Goal: Information Seeking & Learning: Compare options

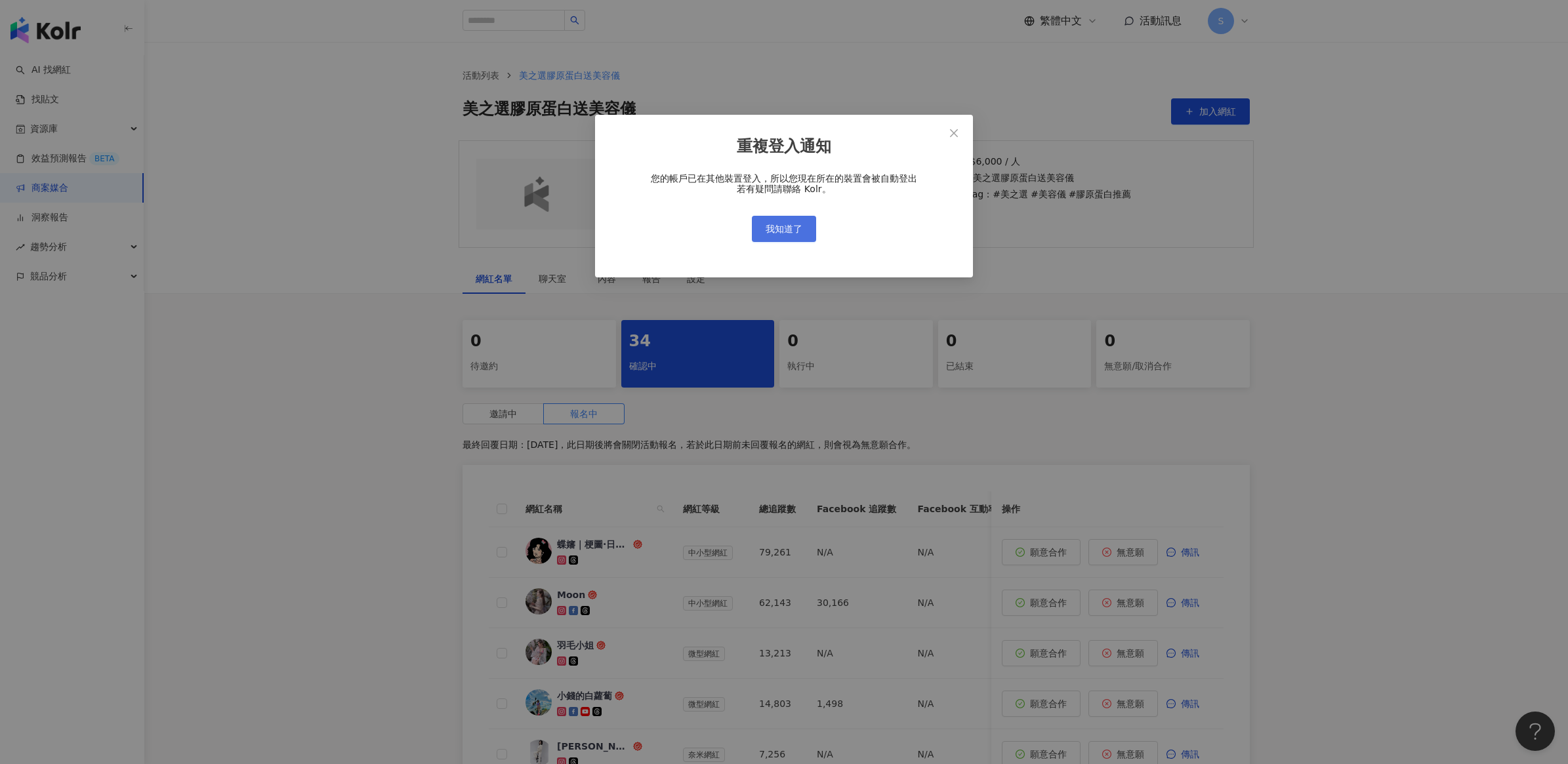
click at [796, 224] on span "我知道了" at bounding box center [784, 229] width 37 height 11
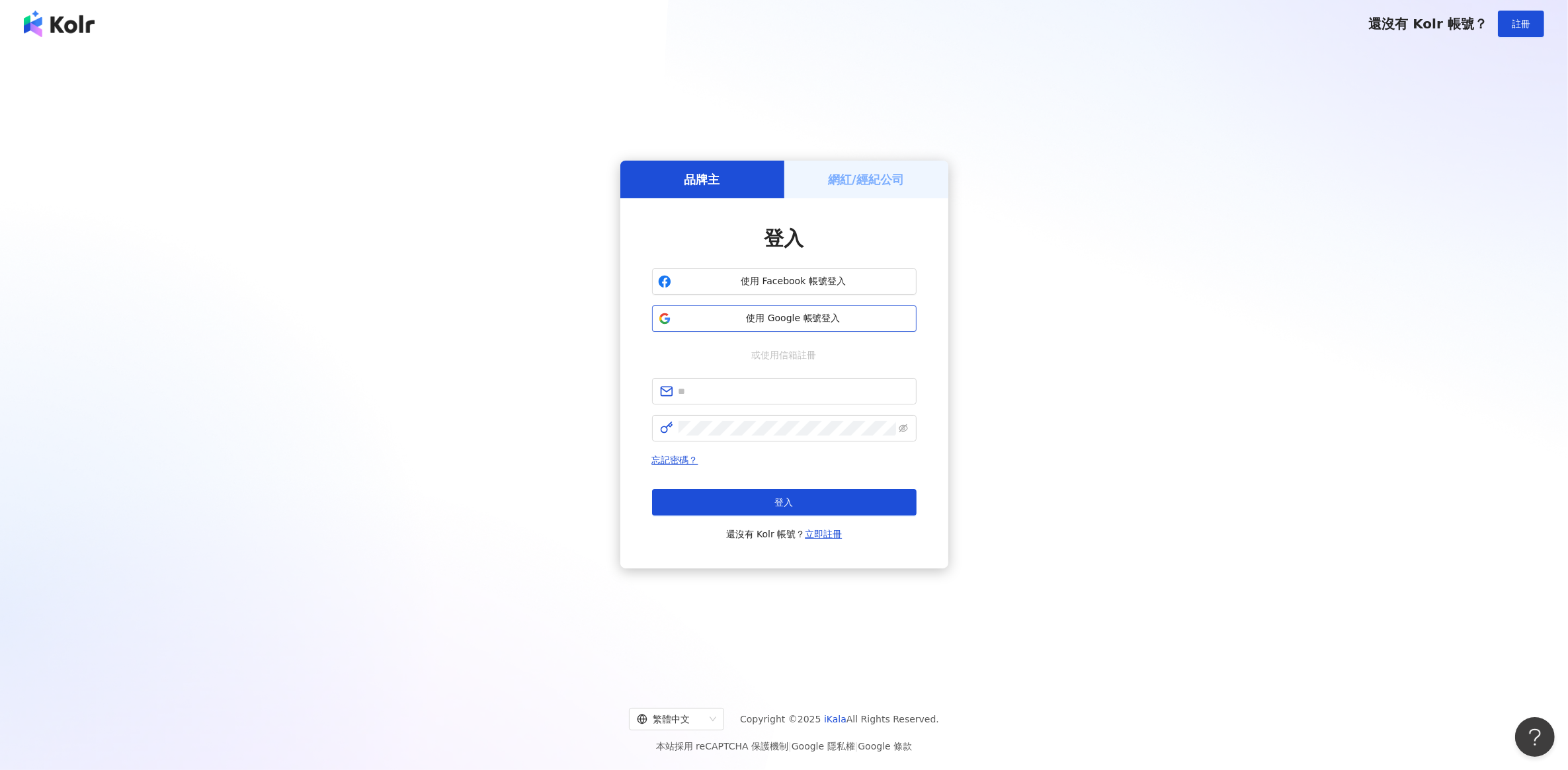
click at [794, 319] on span "使用 Google 帳號登入" at bounding box center [793, 319] width 234 height 13
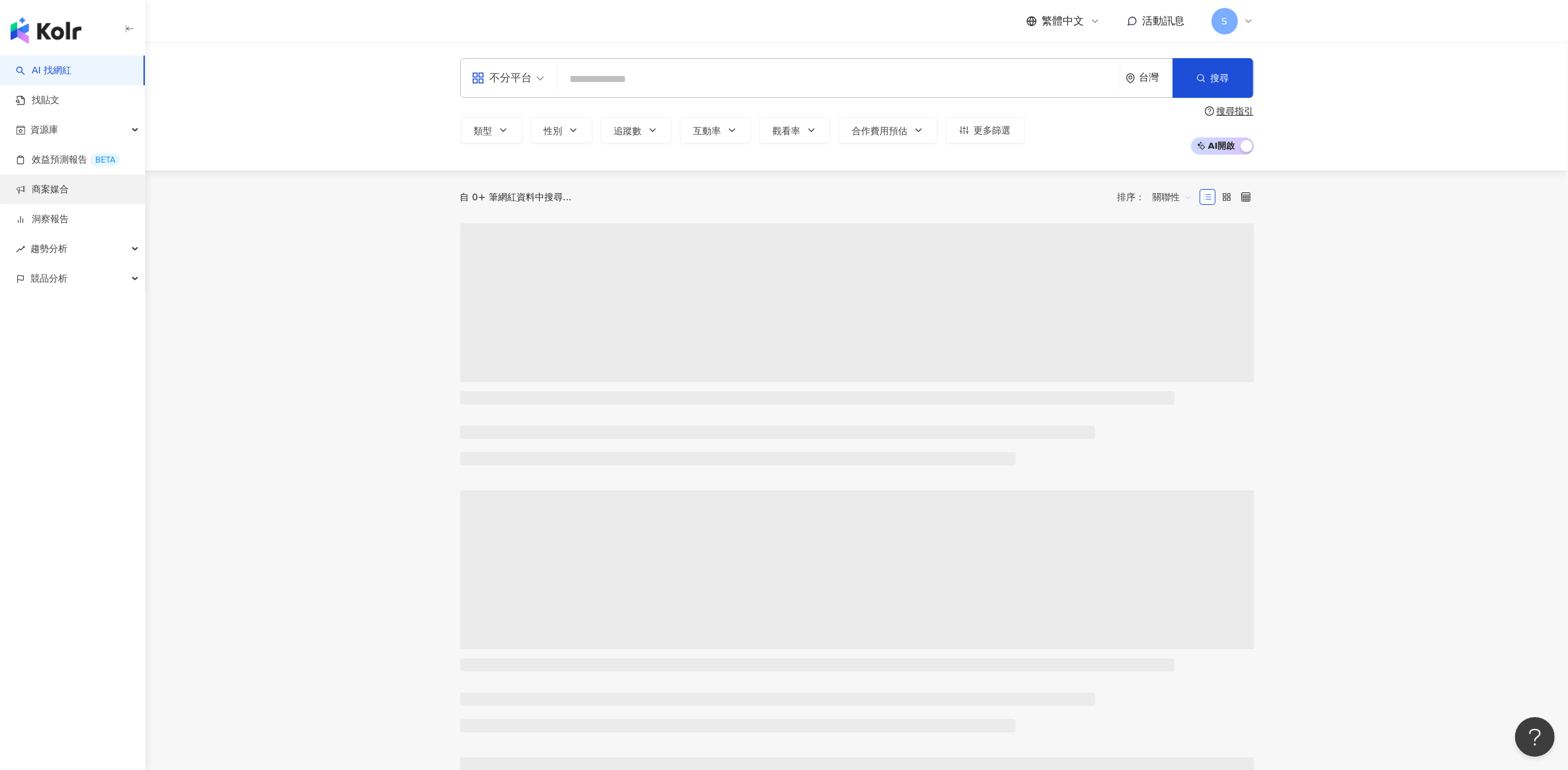
click at [69, 190] on link "商案媒合" at bounding box center [42, 190] width 53 height 13
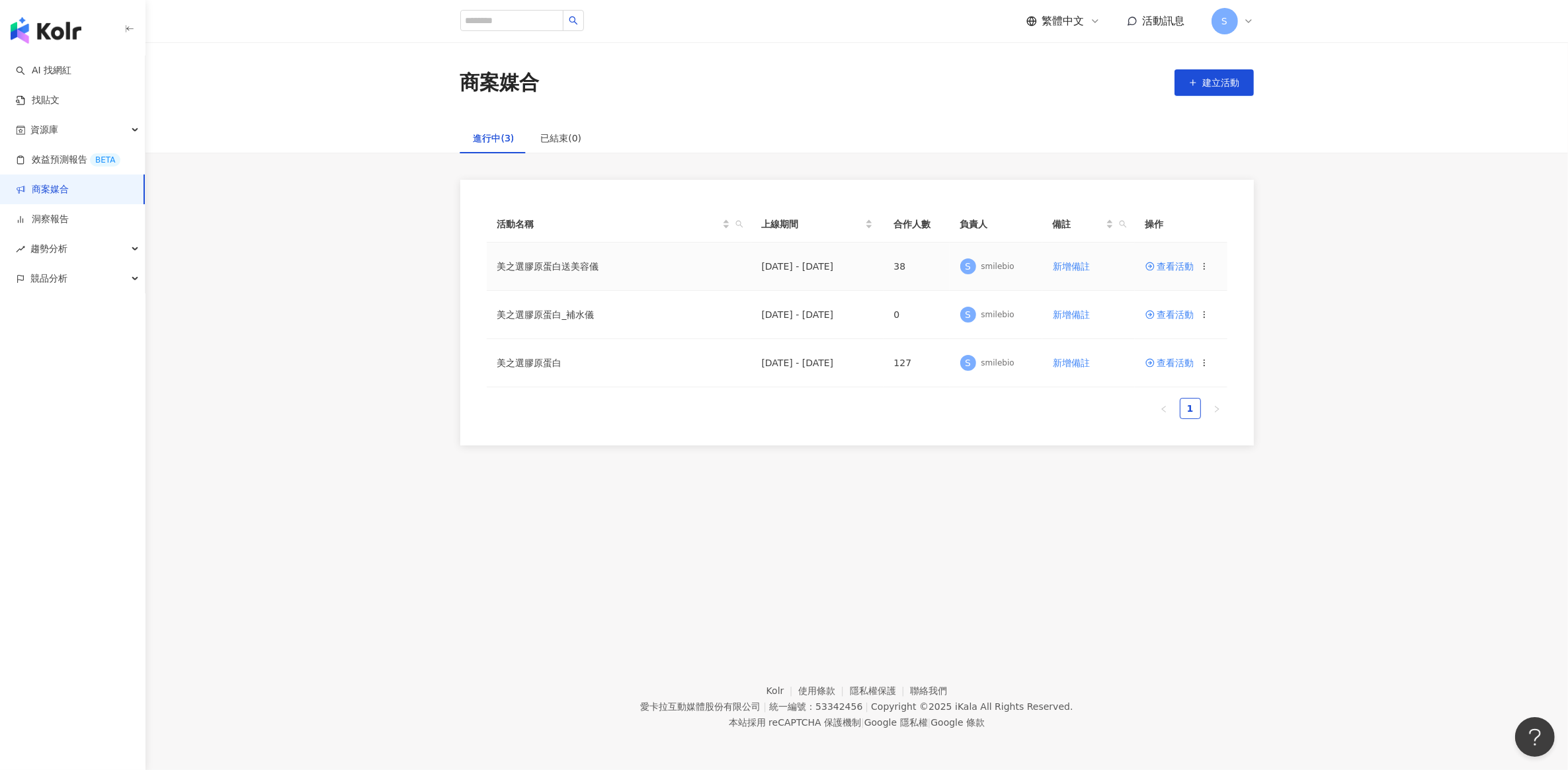
click at [1178, 263] on span "查看活動" at bounding box center [1170, 266] width 49 height 9
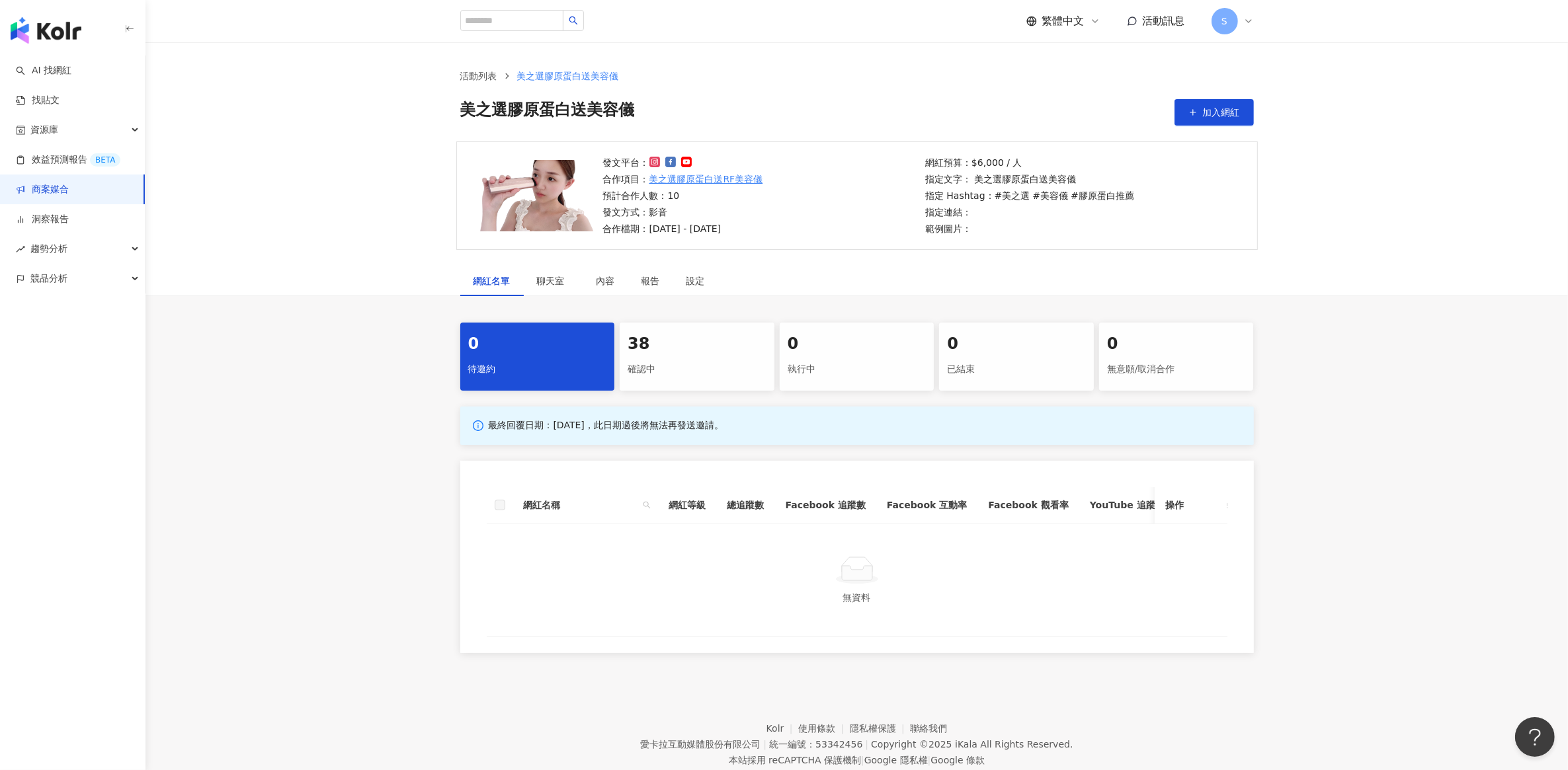
click at [671, 362] on div "確認中" at bounding box center [697, 370] width 139 height 23
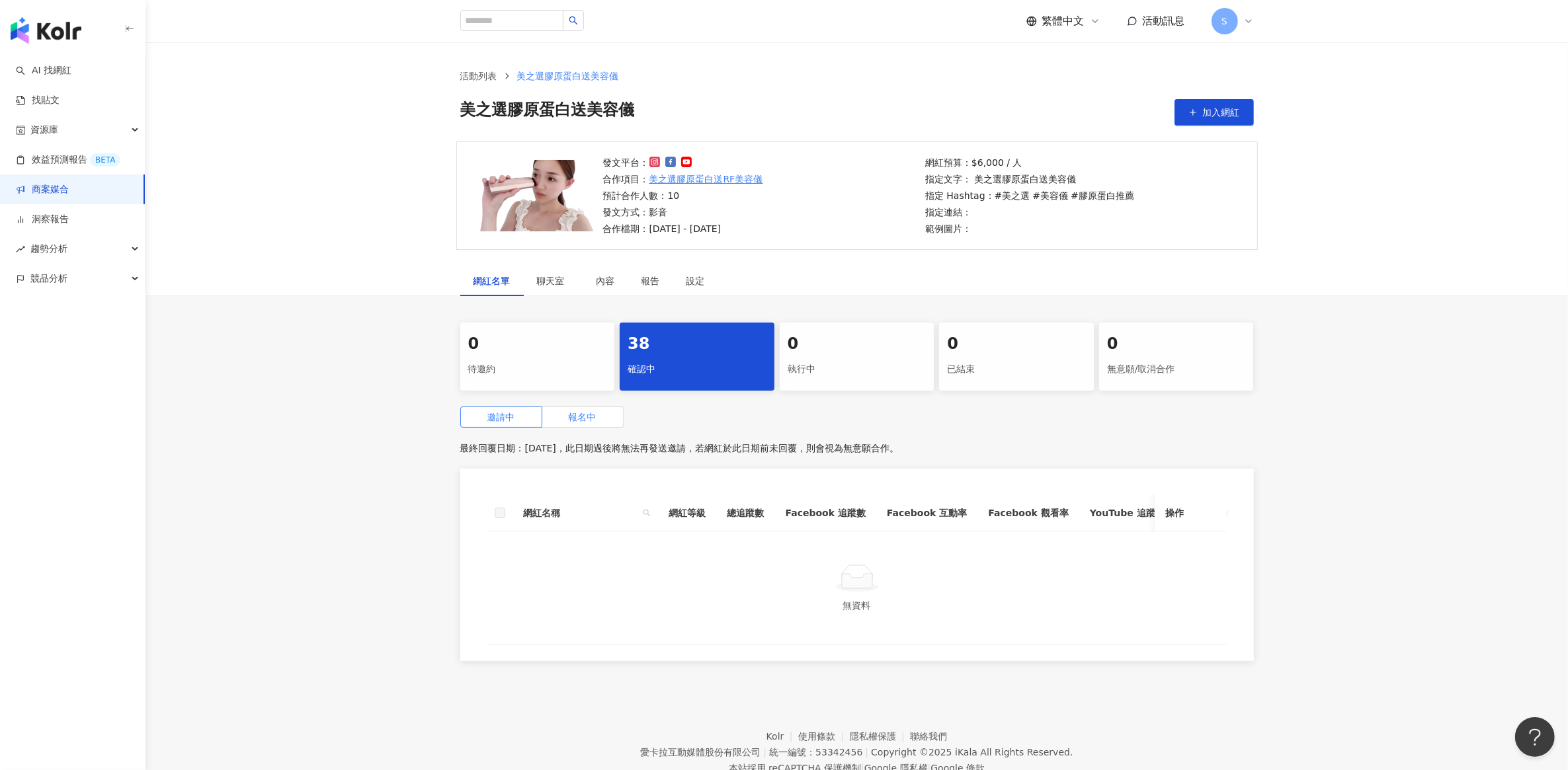
click at [583, 425] on label "報名中" at bounding box center [583, 417] width 82 height 21
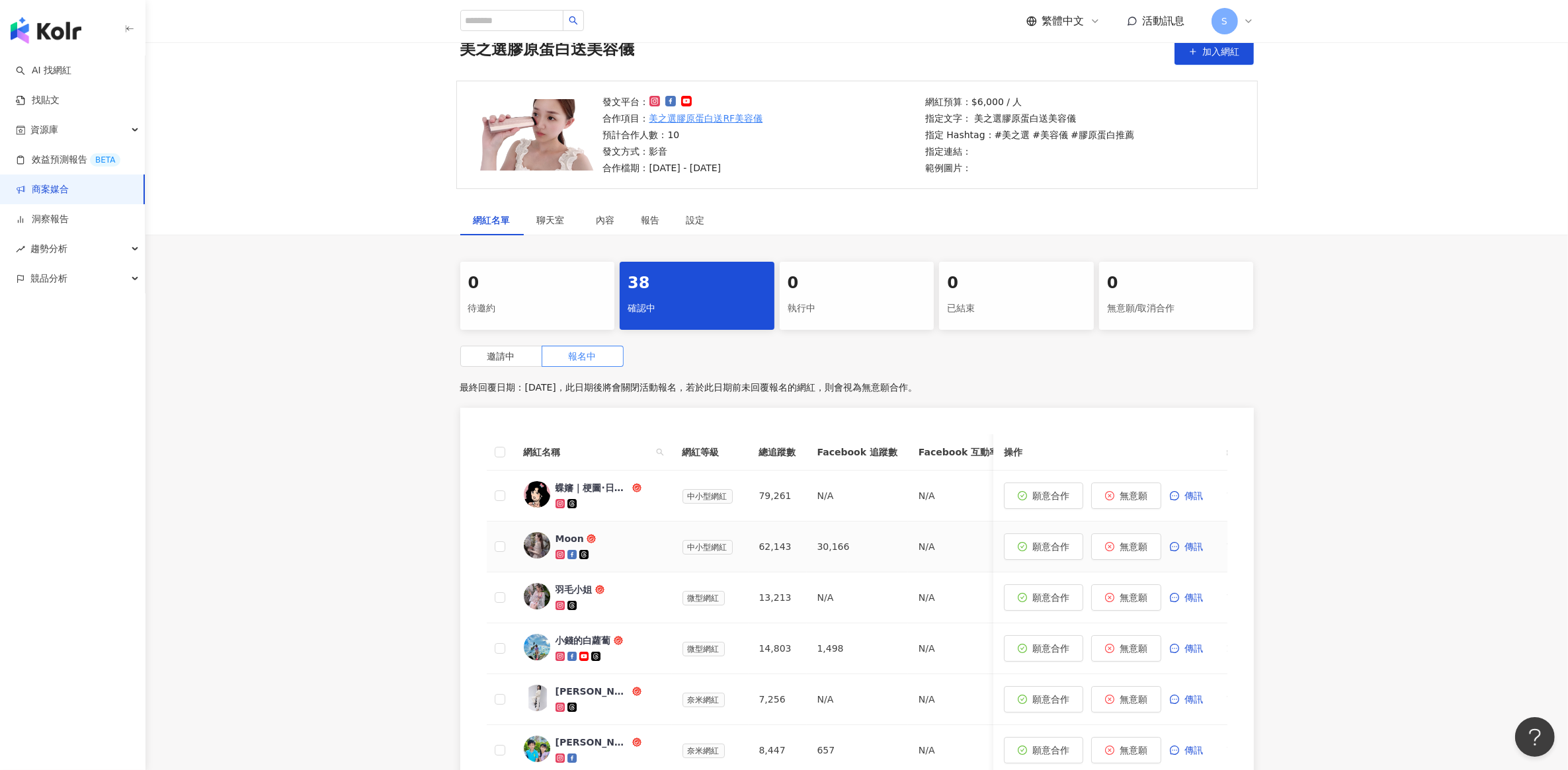
click at [567, 536] on div "Moon" at bounding box center [569, 539] width 28 height 13
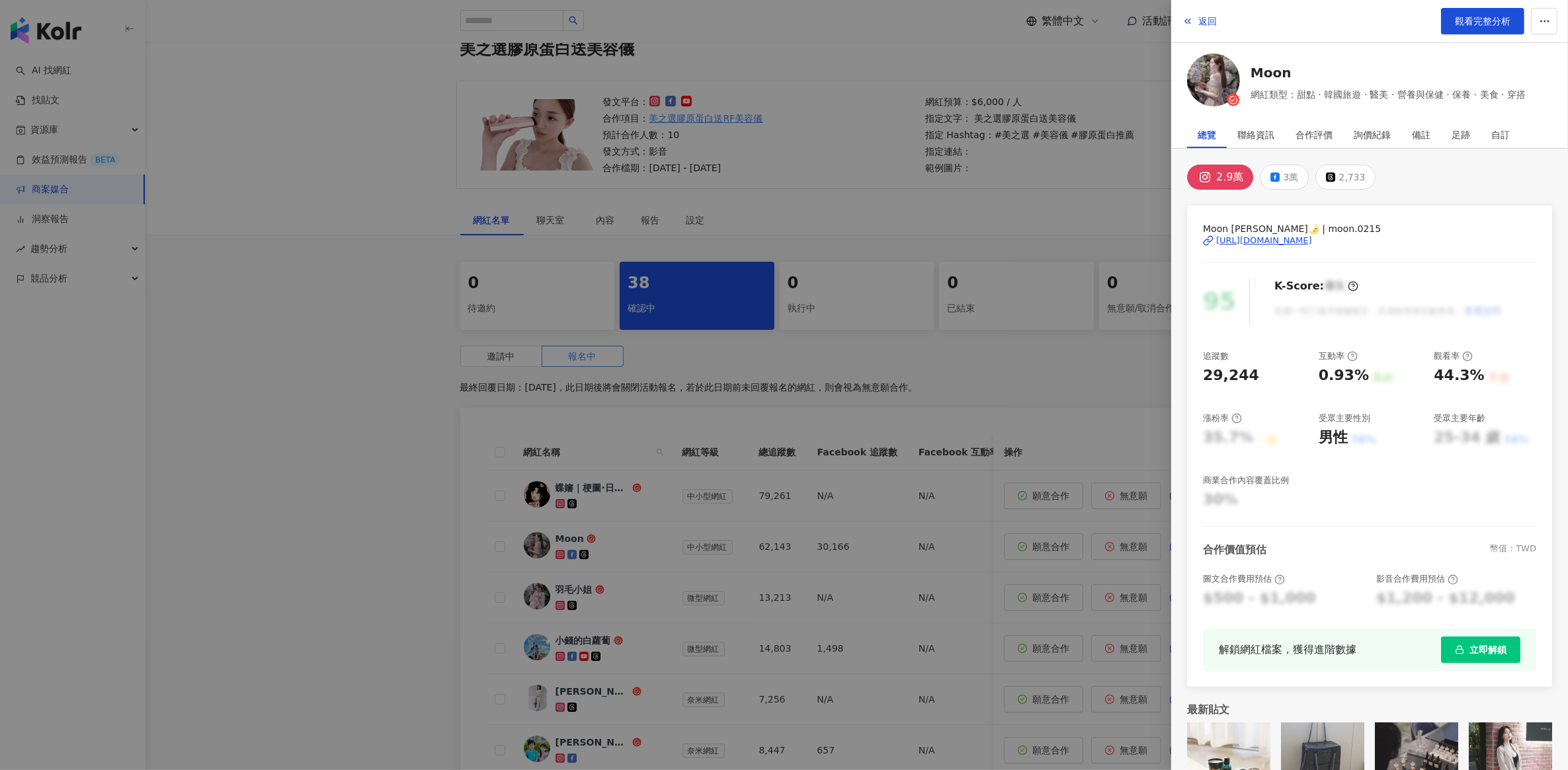
click at [1243, 242] on div "[URL][DOMAIN_NAME]" at bounding box center [1264, 241] width 96 height 12
click at [388, 457] on div at bounding box center [784, 385] width 1568 height 770
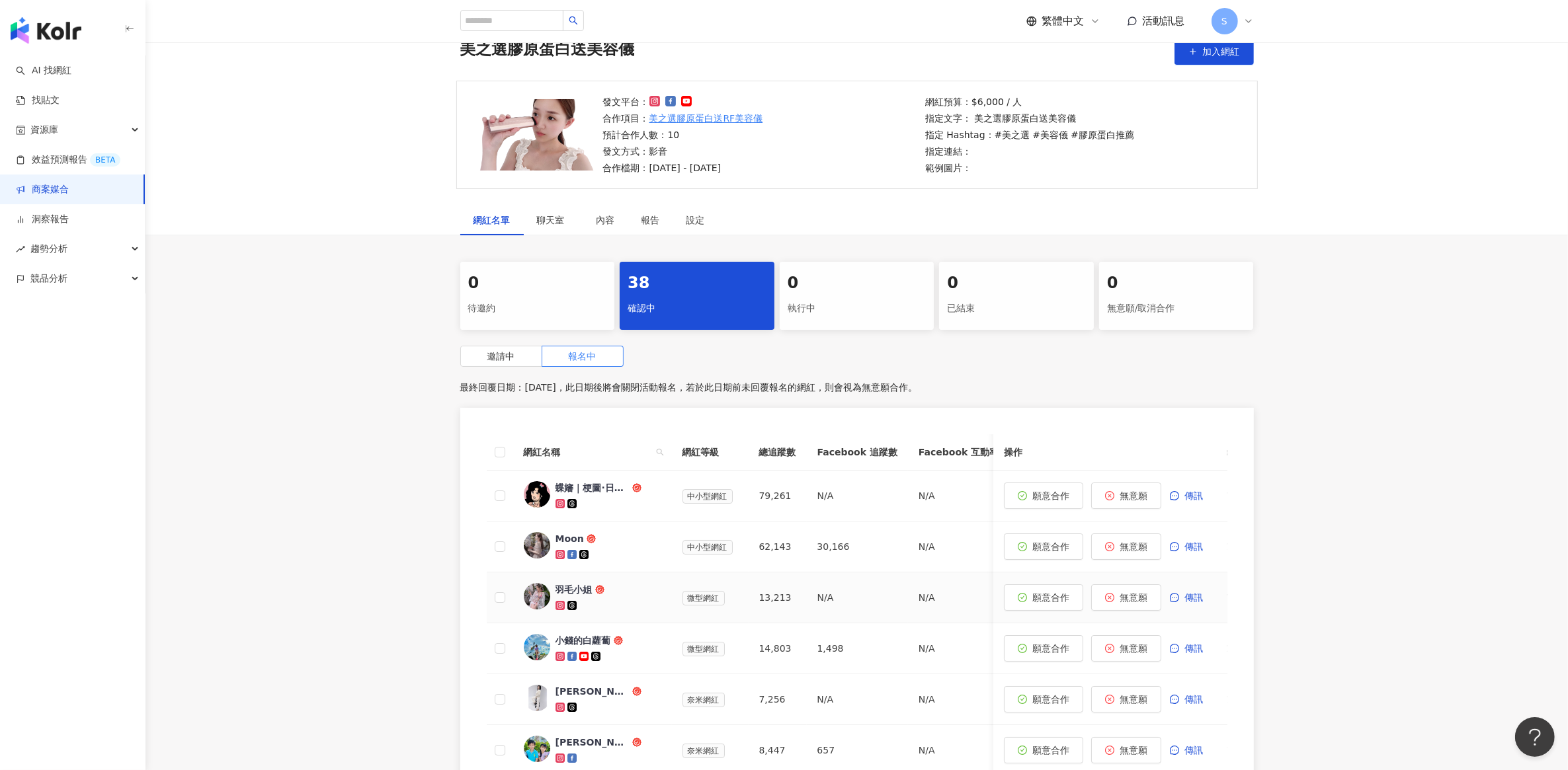
click at [569, 587] on div "羽毛小姐" at bounding box center [574, 590] width 37 height 13
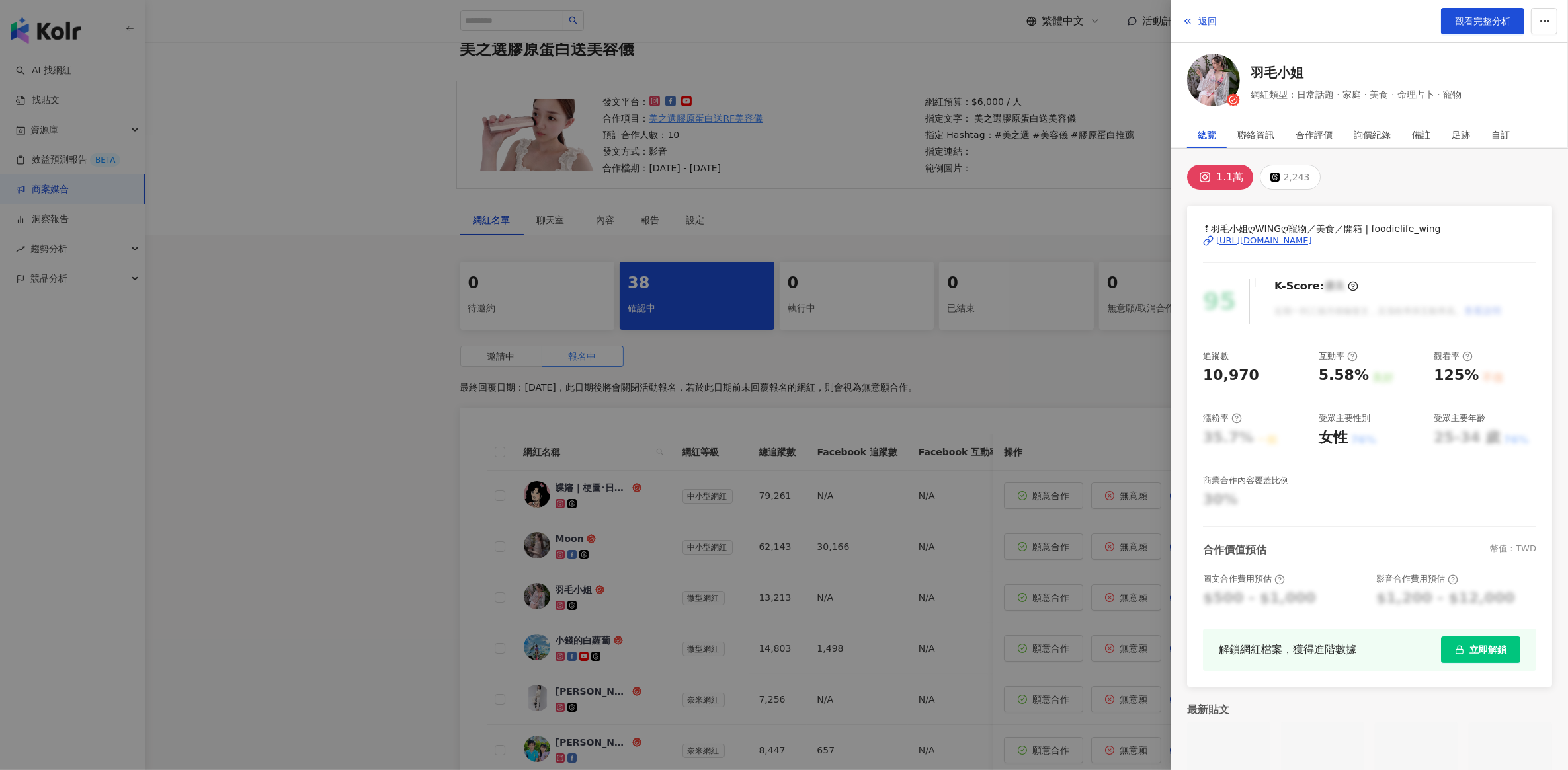
click at [1260, 242] on div "[URL][DOMAIN_NAME]" at bounding box center [1264, 241] width 96 height 12
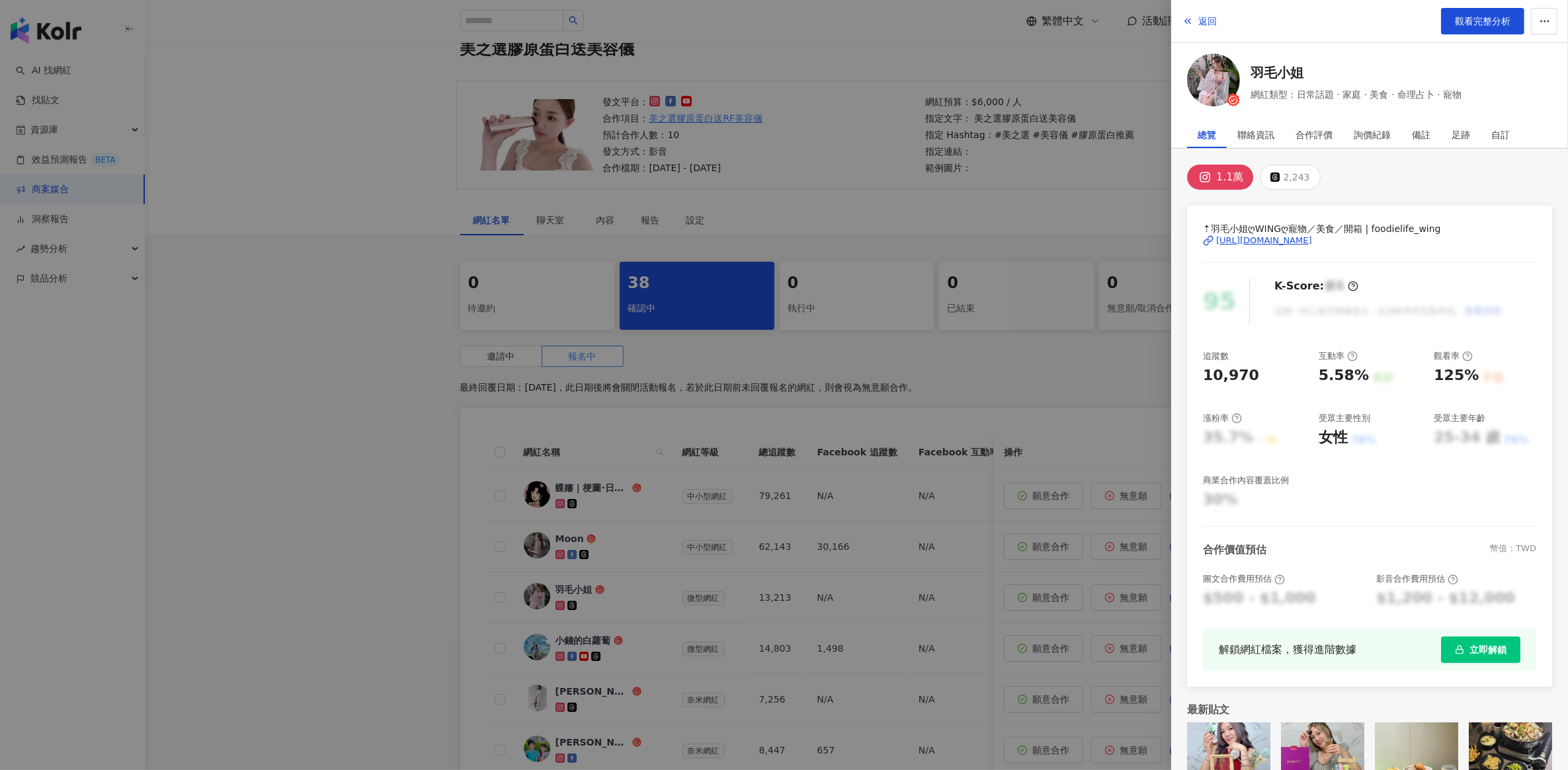
click at [349, 489] on div at bounding box center [784, 385] width 1568 height 770
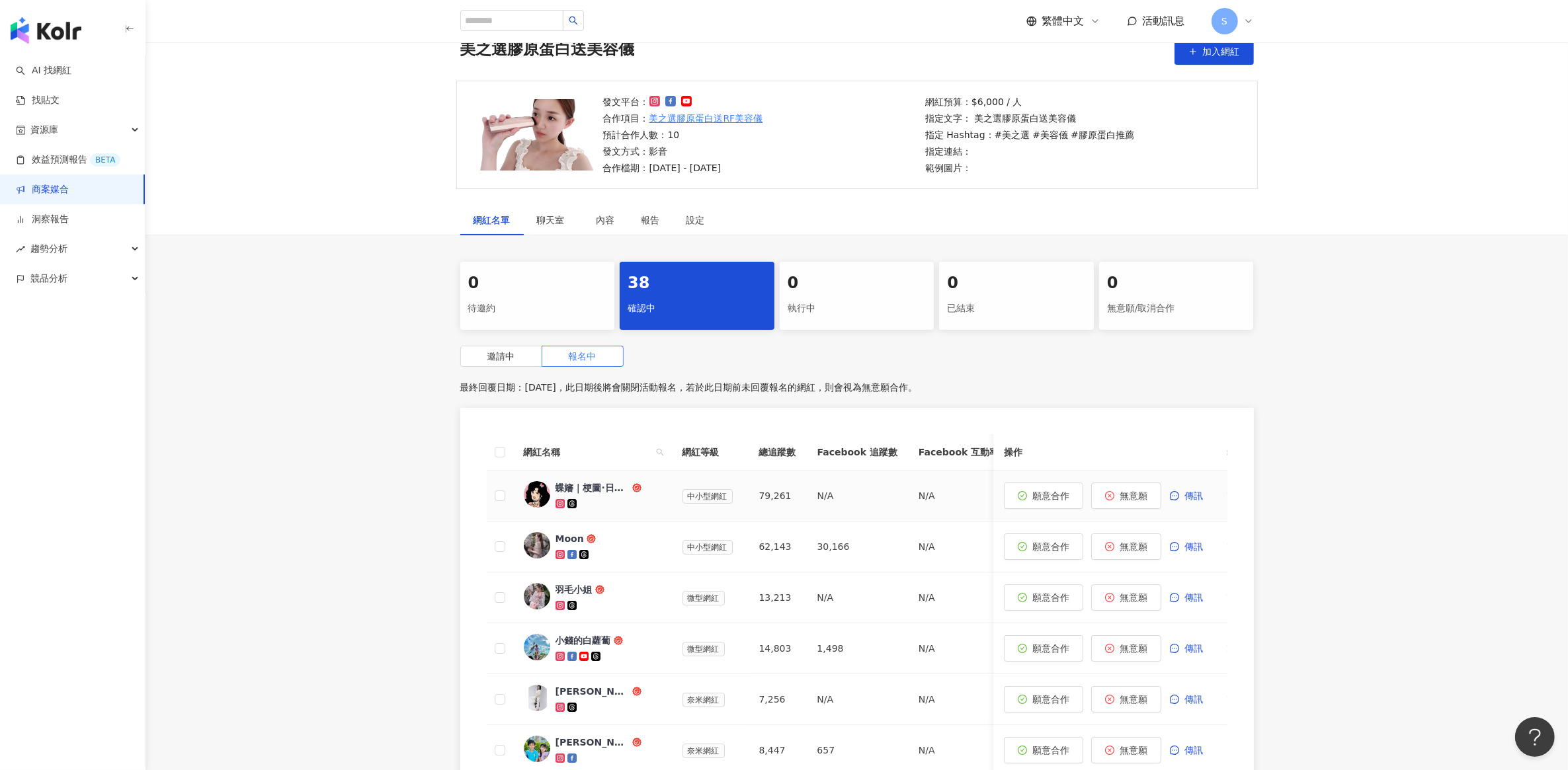
click at [584, 490] on div "蝶嬸｜梗圖·日常·廢文｜" at bounding box center [592, 488] width 74 height 13
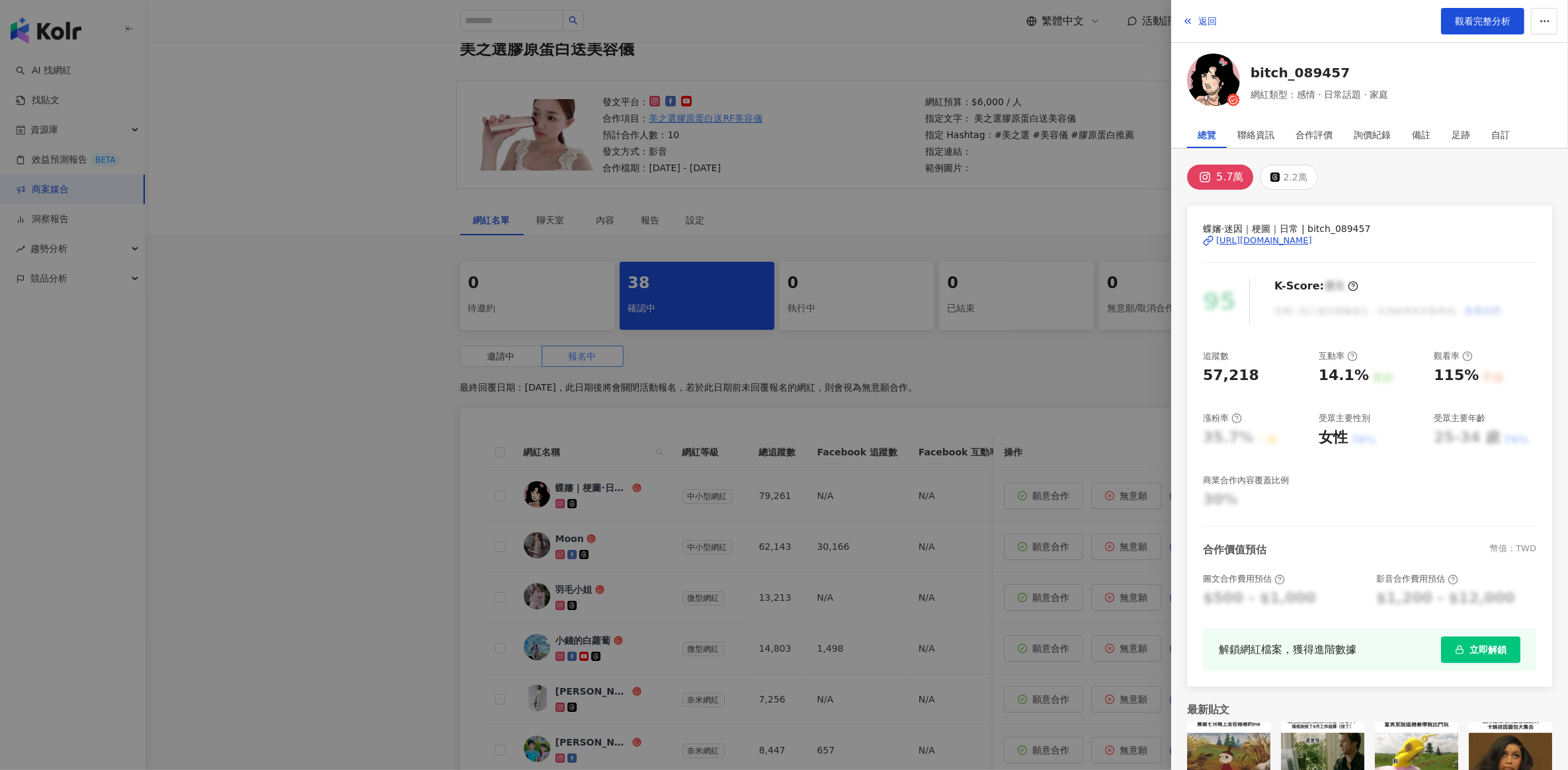
click at [1239, 238] on div "[URL][DOMAIN_NAME]" at bounding box center [1264, 241] width 96 height 12
click at [231, 215] on div at bounding box center [784, 385] width 1568 height 770
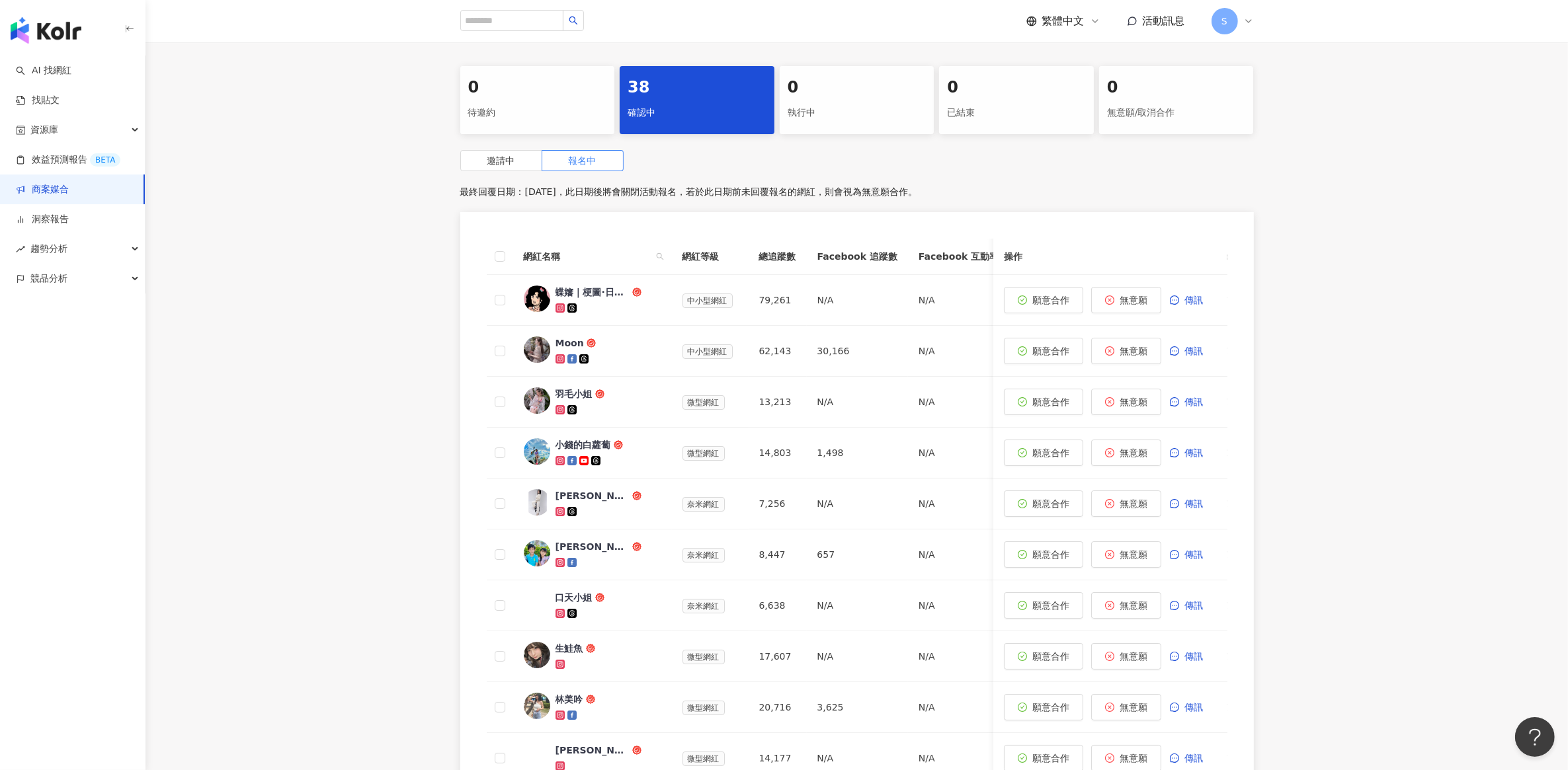
scroll to position [309, 0]
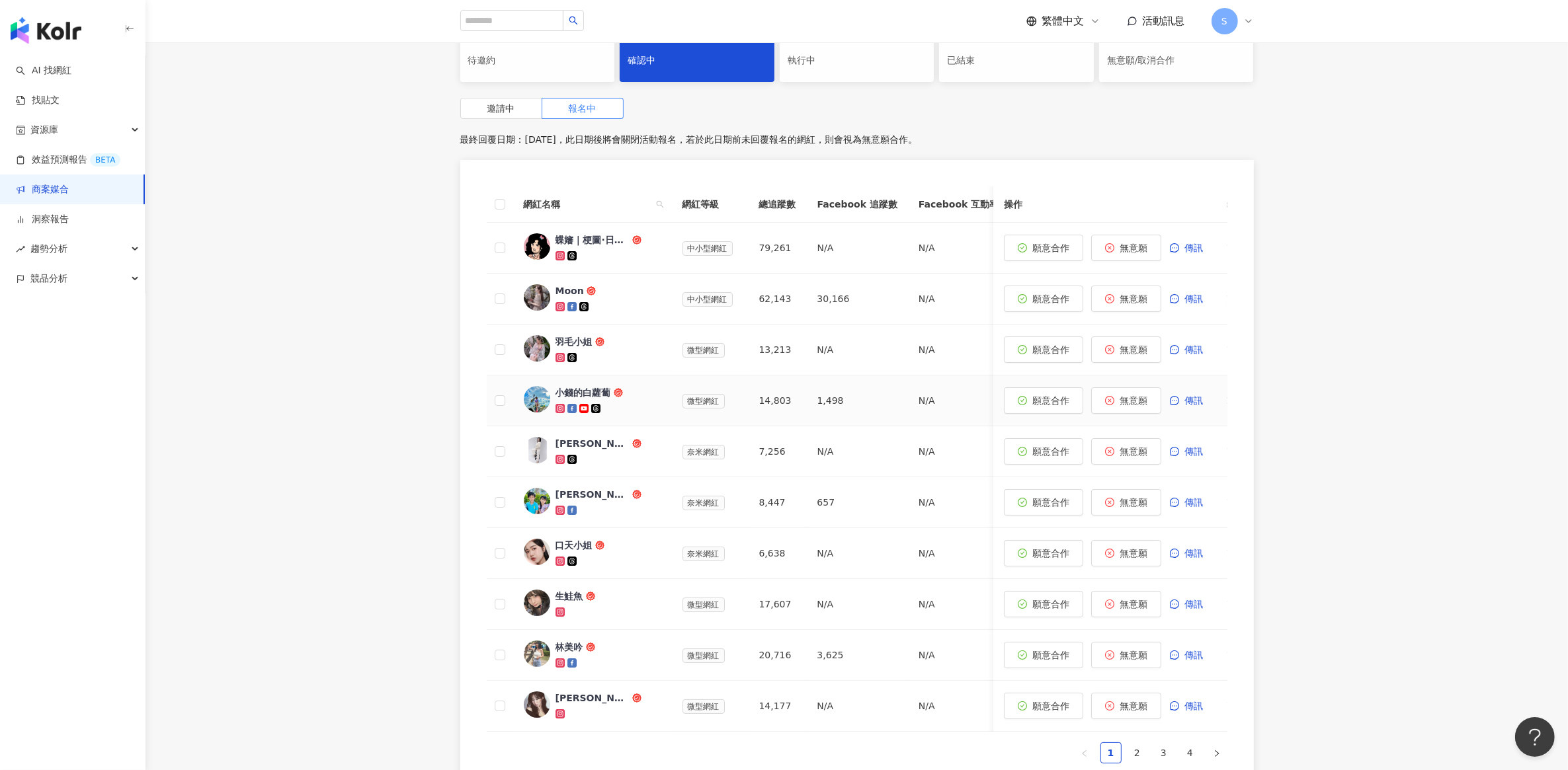
click at [582, 392] on div "小錢的白蘿蔔" at bounding box center [583, 393] width 56 height 13
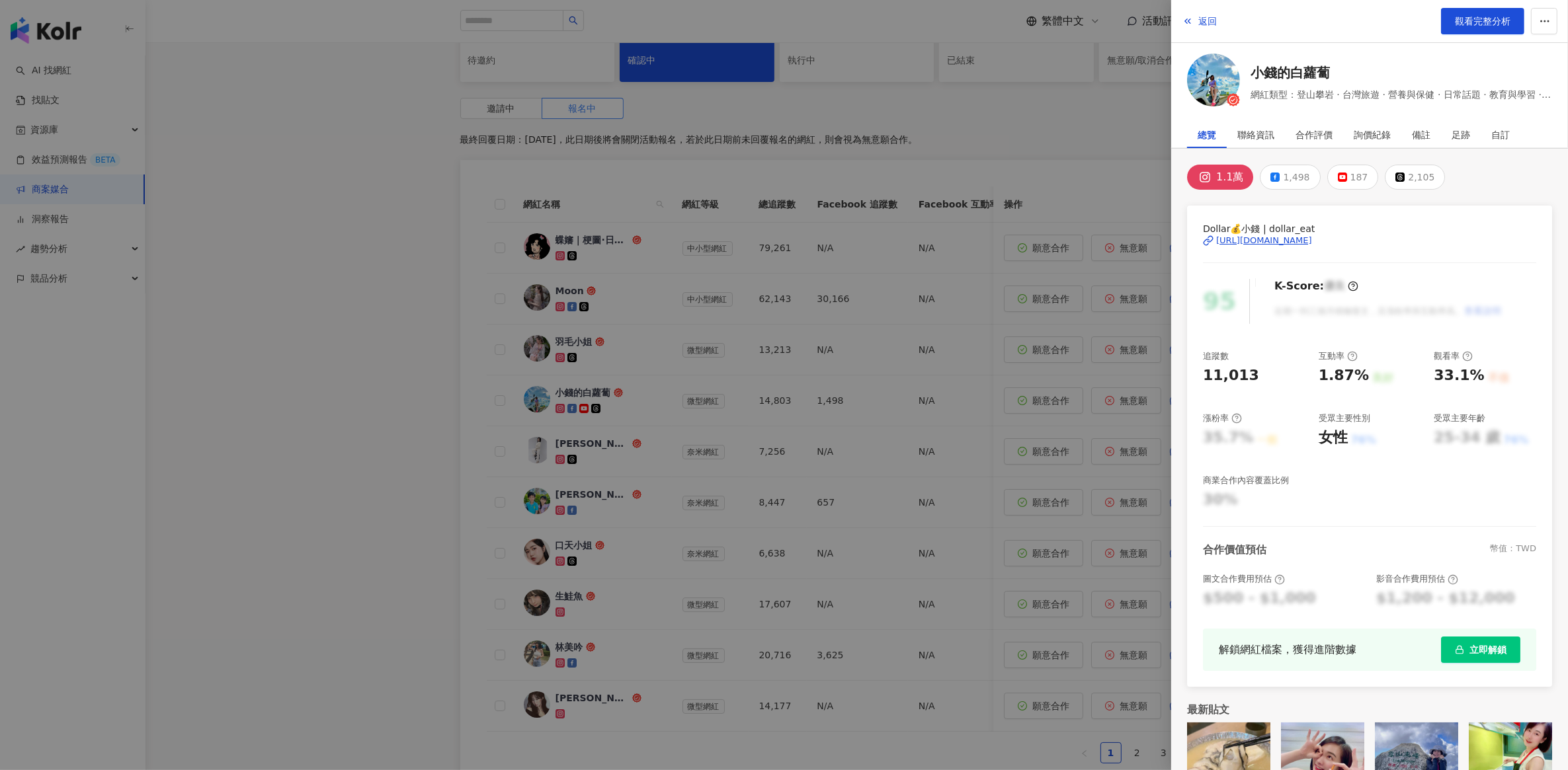
click at [1280, 237] on div "[URL][DOMAIN_NAME]" at bounding box center [1264, 241] width 96 height 12
click at [344, 228] on div at bounding box center [784, 385] width 1568 height 770
